Goal: Task Accomplishment & Management: Manage account settings

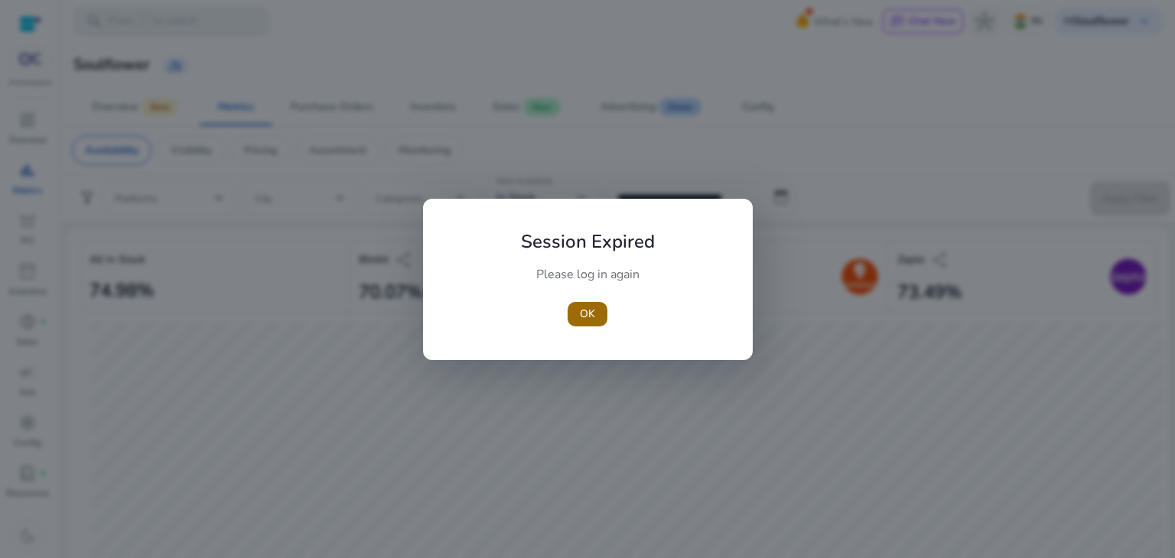
click at [580, 313] on span "OK" at bounding box center [587, 314] width 15 height 16
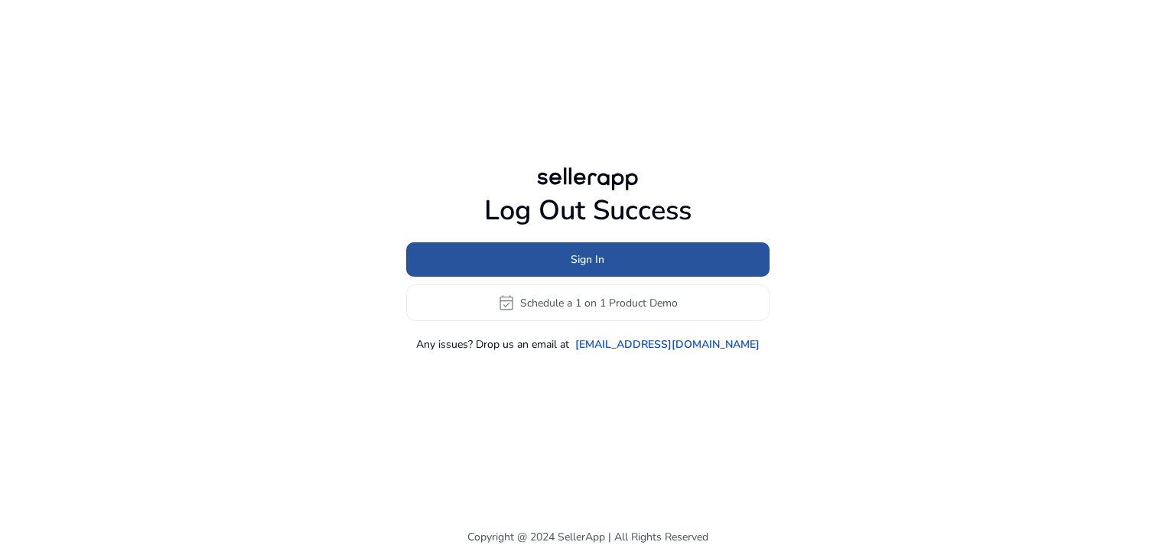
click at [690, 277] on span at bounding box center [587, 260] width 363 height 37
click at [623, 262] on span at bounding box center [587, 260] width 363 height 37
